Goal: Find contact information: Find contact information

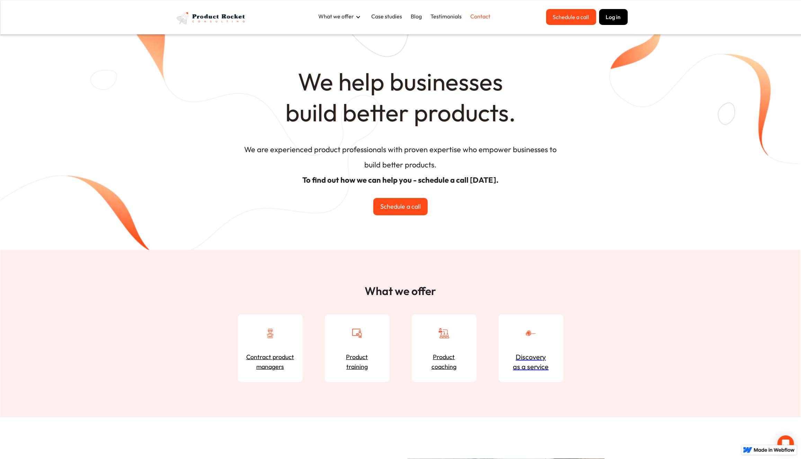
click at [484, 15] on link "Contact" at bounding box center [480, 16] width 27 height 15
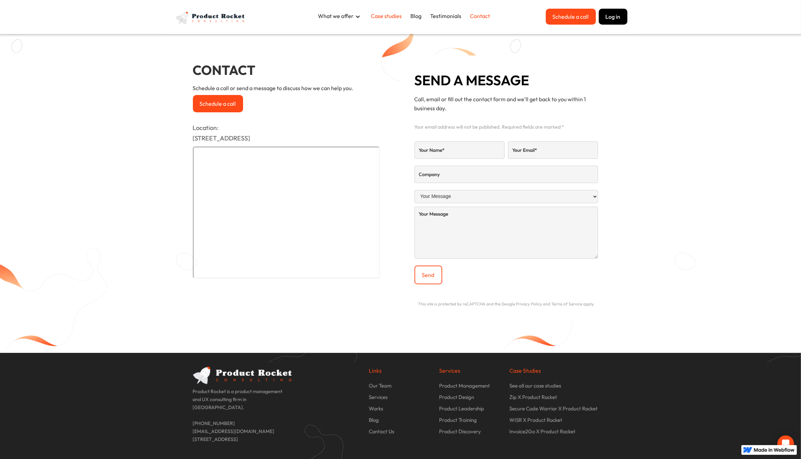
click at [390, 13] on link "Case studies" at bounding box center [387, 16] width 38 height 15
click at [339, 15] on div "What we offer" at bounding box center [336, 16] width 36 height 8
